Goal: Task Accomplishment & Management: Manage account settings

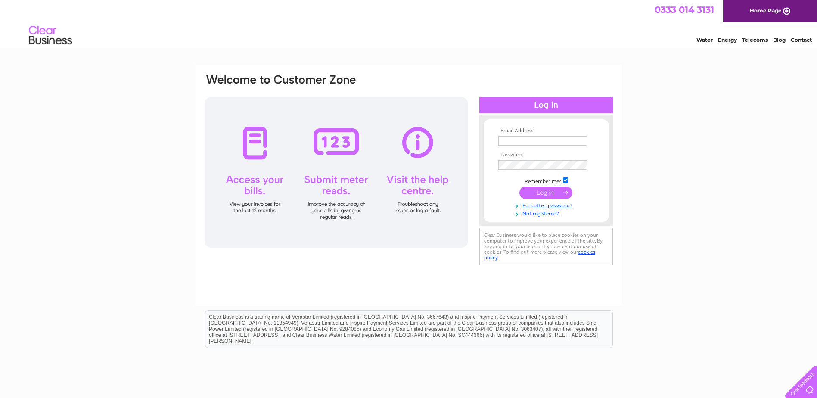
type input "[EMAIL_ADDRESS][DOMAIN_NAME]"
click at [553, 190] on input "submit" at bounding box center [546, 193] width 53 height 12
click at [544, 193] on input "submit" at bounding box center [546, 193] width 53 height 12
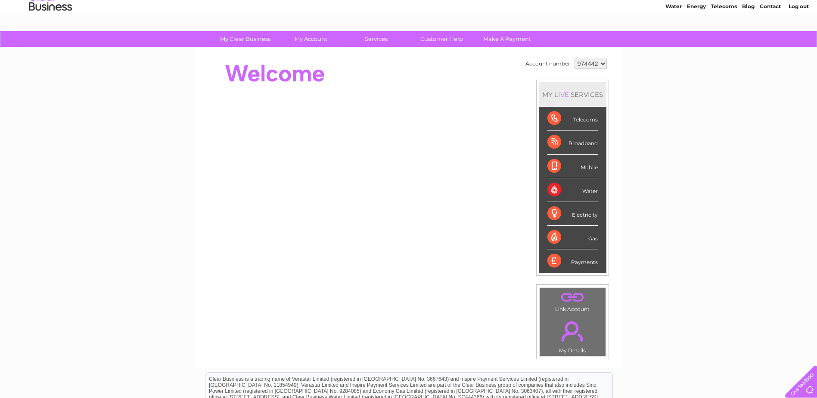
scroll to position [28, 0]
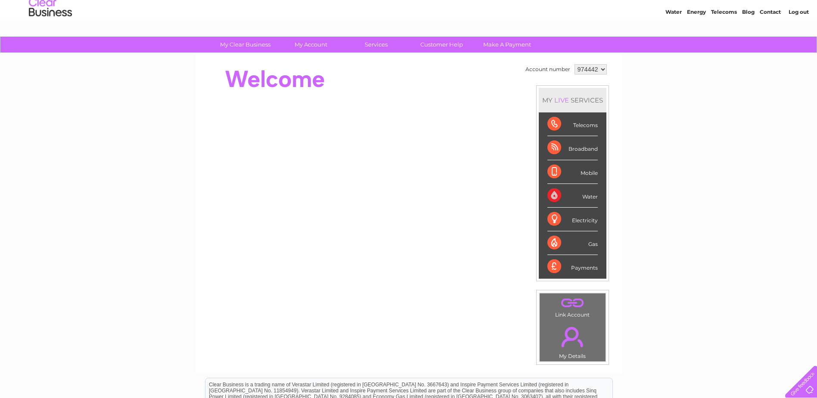
click at [584, 197] on div "Water" at bounding box center [573, 196] width 50 height 24
click at [584, 199] on div "Water" at bounding box center [573, 196] width 50 height 24
drag, startPoint x: 584, startPoint y: 199, endPoint x: 550, endPoint y: 194, distance: 34.3
click at [550, 194] on div "Water" at bounding box center [573, 196] width 50 height 24
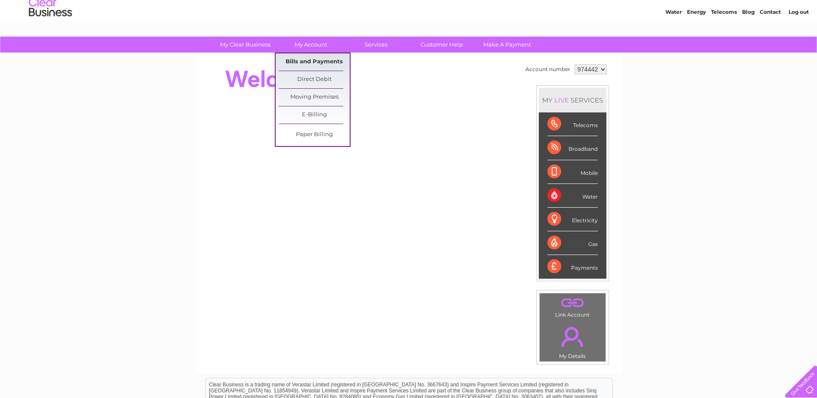
click at [318, 63] on link "Bills and Payments" at bounding box center [314, 61] width 71 height 17
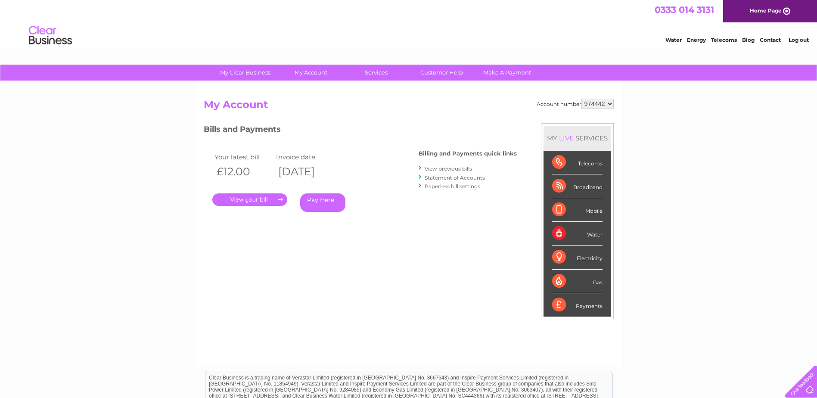
click at [279, 200] on link "." at bounding box center [249, 199] width 75 height 12
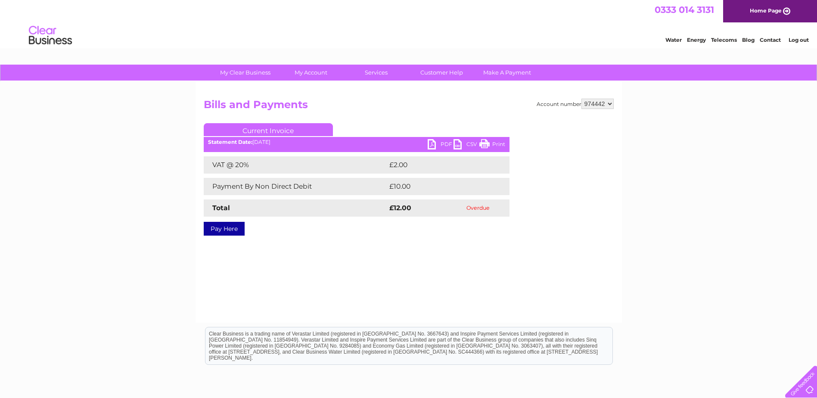
click at [608, 105] on select "974442" at bounding box center [598, 104] width 32 height 10
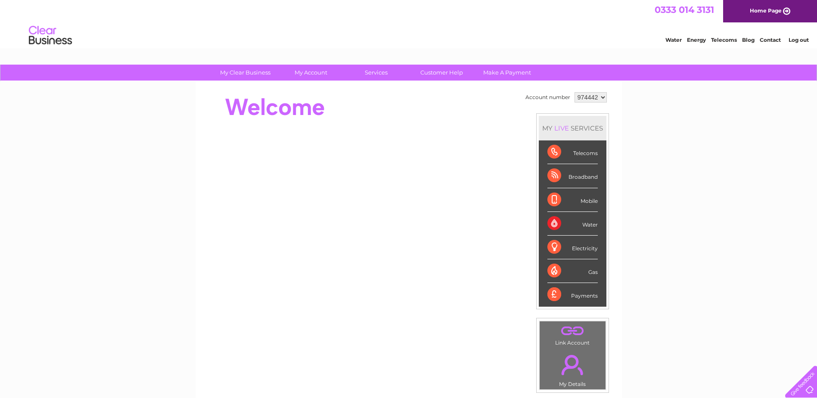
click at [798, 41] on link "Log out" at bounding box center [799, 40] width 20 height 6
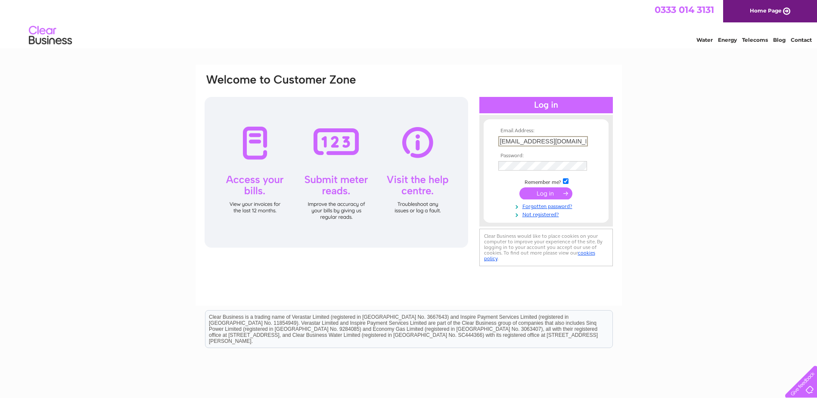
drag, startPoint x: 583, startPoint y: 140, endPoint x: 483, endPoint y: 147, distance: 100.2
click at [483, 147] on div "Email Address: [EMAIL_ADDRESS][DOMAIN_NAME] Password:" at bounding box center [547, 171] width 134 height 94
type input "info@asassociatesltd.co.ukuk"
click at [552, 194] on input "submit" at bounding box center [546, 193] width 53 height 12
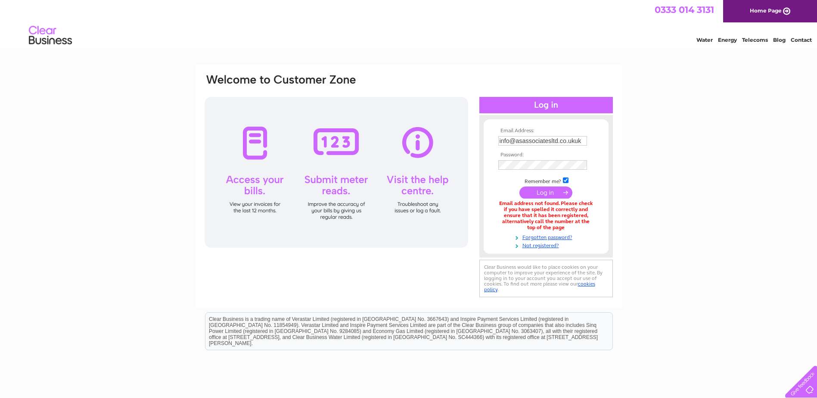
click at [582, 142] on input "info@asassociatesltd.co.ukuk" at bounding box center [543, 140] width 89 height 9
type input "[EMAIL_ADDRESS][DOMAIN_NAME]"
click at [546, 191] on input "submit" at bounding box center [546, 193] width 53 height 12
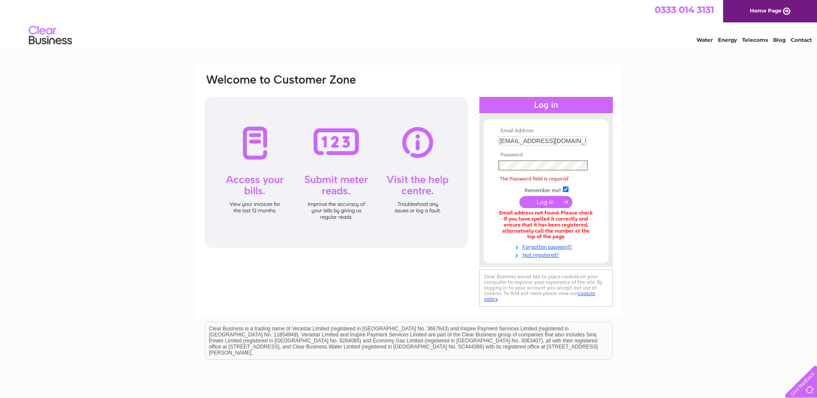
click at [503, 197] on td at bounding box center [546, 202] width 100 height 16
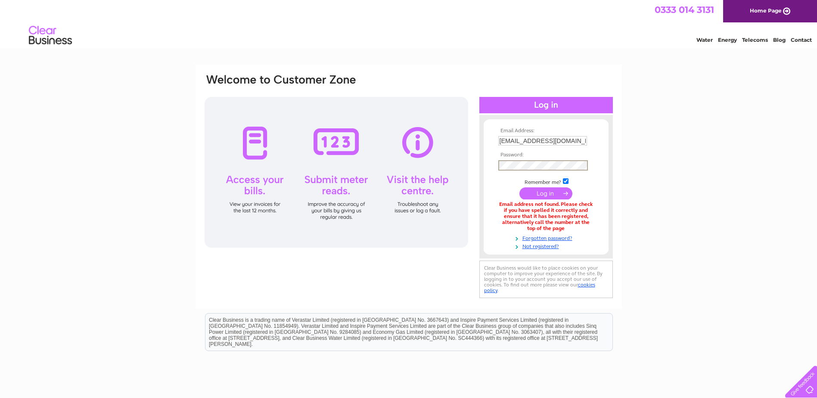
click at [695, 278] on div "Email Address: info@asassociatesltd.co.uk Password:" at bounding box center [408, 261] width 817 height 392
click at [549, 194] on input "submit" at bounding box center [546, 193] width 53 height 12
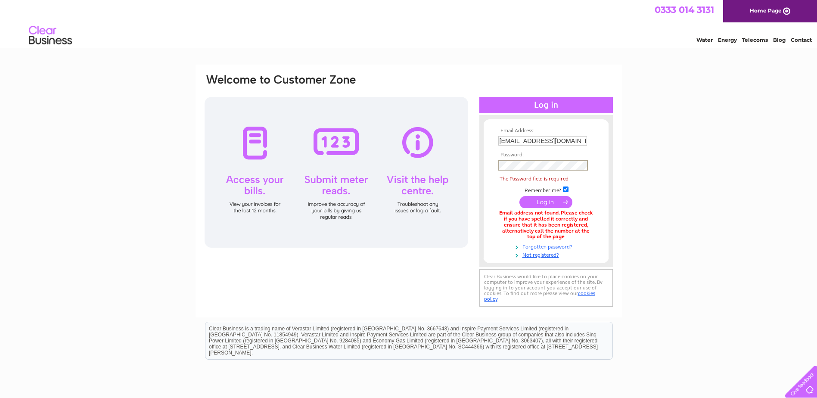
click at [550, 248] on link "Forgotten password?" at bounding box center [548, 246] width 98 height 8
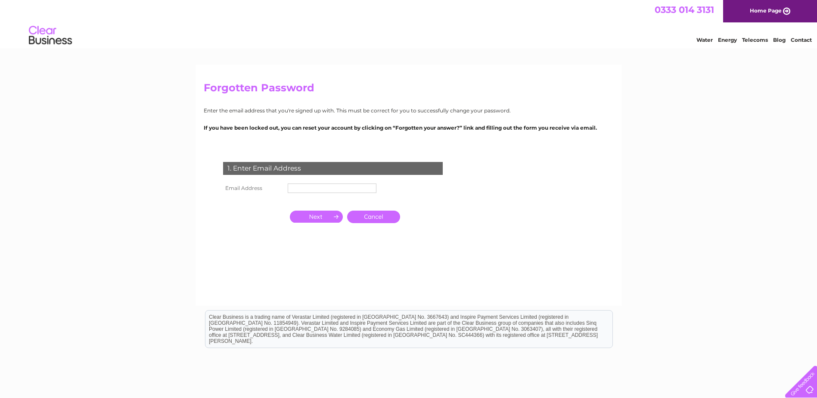
click at [304, 190] on input "text" at bounding box center [332, 188] width 89 height 9
type input "[EMAIL_ADDRESS][DOMAIN_NAME]"
click at [320, 217] on input "button" at bounding box center [316, 218] width 53 height 12
